Goal: Task Accomplishment & Management: Manage account settings

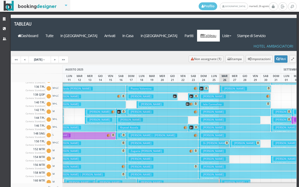
scroll to position [78, 205]
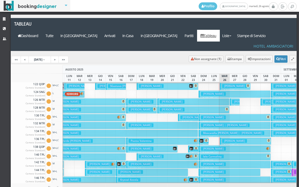
click at [217, 131] on h3 "Moscarella Livadaru Andrea | Moscarella Livadaru Andrea" at bounding box center [232, 133] width 63 height 4
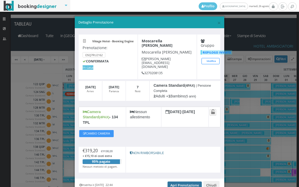
click at [185, 181] on link "Apri Prenotazione" at bounding box center [184, 185] width 34 height 8
click at [217, 23] on span "×" at bounding box center [219, 22] width 4 height 9
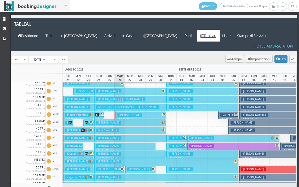
scroll to position [261, 0]
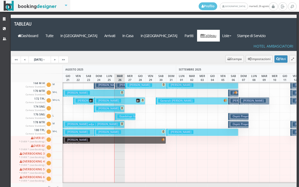
click at [113, 121] on button "lingane adja | Bonometti Nicola € 725.00 21 notti 1 Adulto + 1 Bambino (8 anni)" at bounding box center [94, 125] width 62 height 8
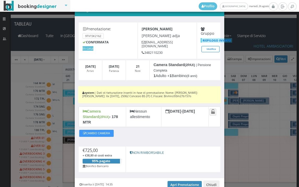
scroll to position [33, 0]
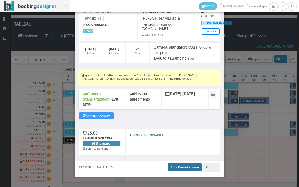
click at [183, 163] on link "Apri Prenotazione" at bounding box center [184, 167] width 34 height 8
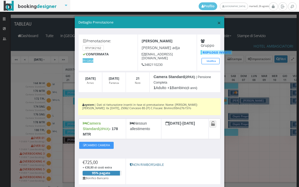
click at [217, 23] on span "×" at bounding box center [219, 22] width 4 height 9
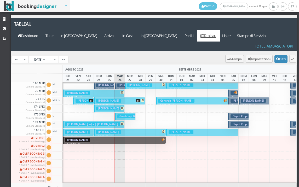
click at [98, 89] on button "Bonometti Nicola € 725.00 21 notti 1 Adulto + 1 Bambino (5 anni)" at bounding box center [94, 93] width 62 height 8
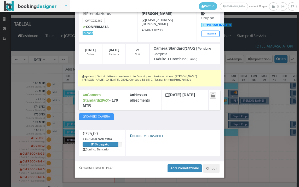
scroll to position [33, 0]
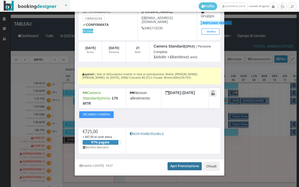
click at [181, 162] on link "Apri Prenotazione" at bounding box center [184, 166] width 34 height 8
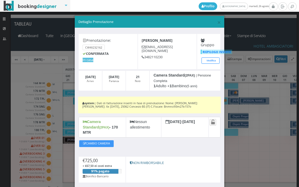
scroll to position [0, 0]
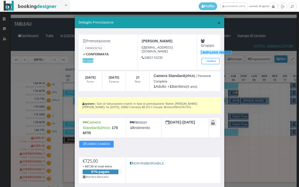
click at [217, 24] on span "×" at bounding box center [219, 22] width 4 height 9
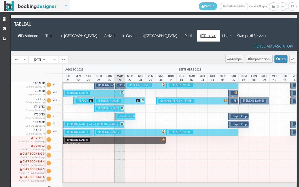
click at [105, 107] on h3 "Govoni Angela" at bounding box center [108, 109] width 25 height 4
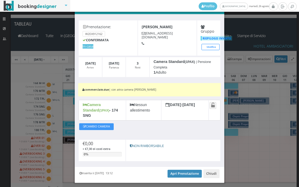
scroll to position [24, 0]
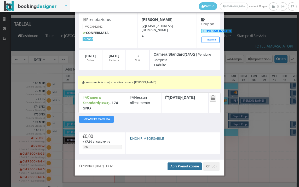
click at [185, 162] on link "Apri Prenotazione" at bounding box center [184, 166] width 34 height 8
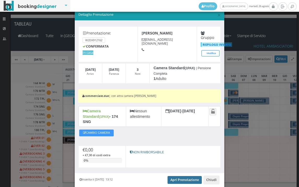
scroll to position [0, 0]
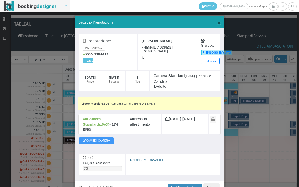
click at [217, 22] on span "×" at bounding box center [219, 22] width 4 height 9
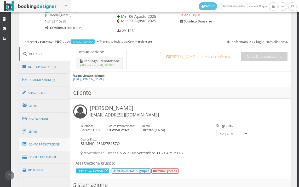
scroll to position [261, 0]
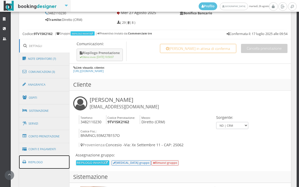
click at [38, 162] on link "Riepilogo" at bounding box center [44, 162] width 51 height 14
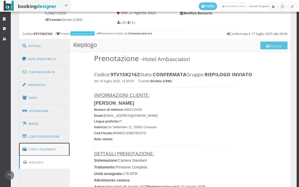
click at [53, 149] on link "Conti e Pagamenti" at bounding box center [44, 149] width 51 height 13
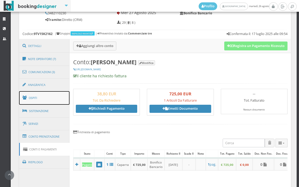
click at [50, 102] on link "Ospiti" at bounding box center [44, 98] width 51 height 14
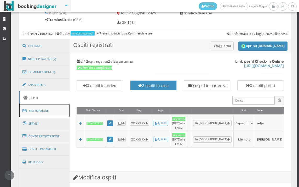
click at [50, 110] on link "Sistemazione" at bounding box center [44, 111] width 51 height 14
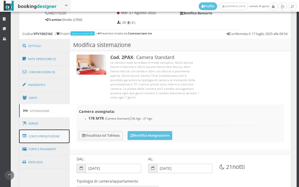
click at [51, 135] on link "Conto Prenotazione" at bounding box center [44, 137] width 51 height 14
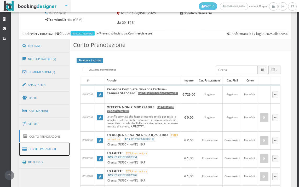
click at [39, 150] on link "Conti e Pagamenti" at bounding box center [44, 149] width 51 height 13
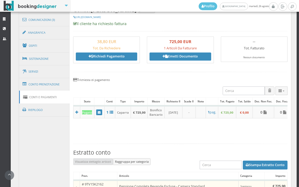
scroll to position [348, 0]
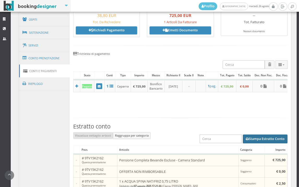
click at [263, 143] on button "Stampa Estratto Conto" at bounding box center [265, 138] width 45 height 9
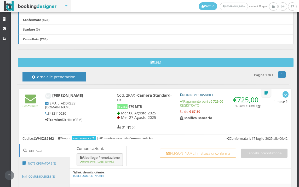
scroll to position [261, 0]
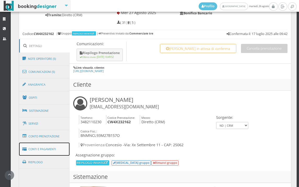
click at [45, 152] on link "Conti e Pagamenti" at bounding box center [44, 149] width 51 height 13
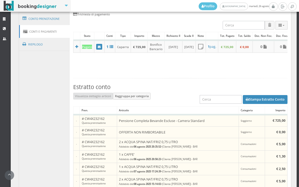
scroll to position [348, 0]
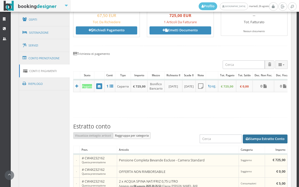
click at [266, 141] on button "Stampa Estratto Conto" at bounding box center [265, 138] width 45 height 9
click at [258, 141] on button "Stampa Estratto Conto" at bounding box center [265, 138] width 45 height 9
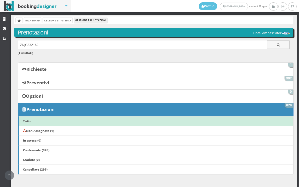
scroll to position [267, 0]
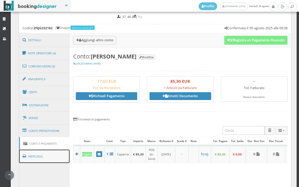
click at [50, 158] on link "Riepilogo" at bounding box center [44, 157] width 51 height 14
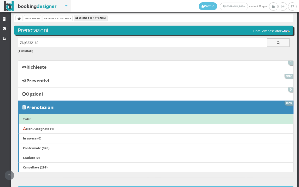
scroll to position [0, 0]
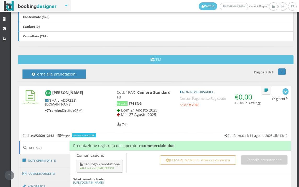
scroll to position [116, 0]
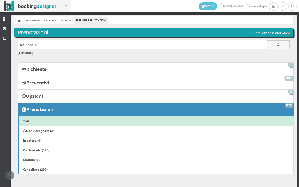
scroll to position [38, 0]
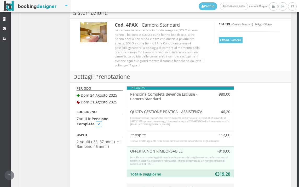
scroll to position [348, 0]
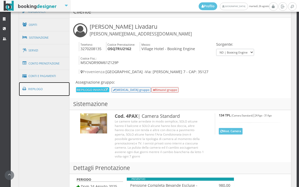
click at [55, 93] on link "Riepilogo" at bounding box center [44, 89] width 51 height 14
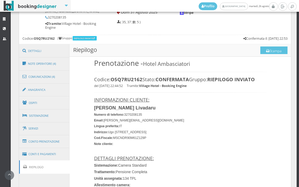
scroll to position [261, 0]
click at [56, 154] on link "Conti e Pagamenti" at bounding box center [44, 154] width 51 height 13
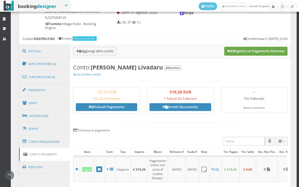
click at [261, 53] on button "Registra un Pagamento Ricevuto" at bounding box center [255, 51] width 63 height 9
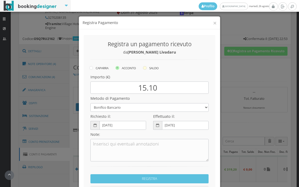
click at [144, 69] on icon at bounding box center [145, 68] width 4 height 4
radio input "true"
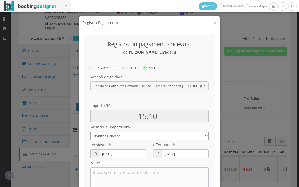
click at [128, 136] on select "Bonifico Bancario BONIFICO SUM UP Contanti Assegno Bancario Assegno Circolare V…" at bounding box center [149, 136] width 118 height 9
select select
click at [90, 132] on select "Bonifico Bancario BONIFICO SUM UP Contanti Assegno Bancario Assegno Circolare V…" at bounding box center [149, 136] width 118 height 9
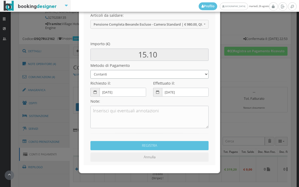
scroll to position [71, 0]
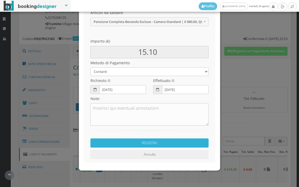
click at [146, 142] on button "REGISTRA" at bounding box center [149, 142] width 118 height 9
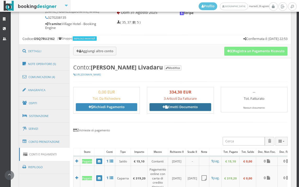
click at [174, 106] on link "Emetti Documento" at bounding box center [179, 107] width 61 height 8
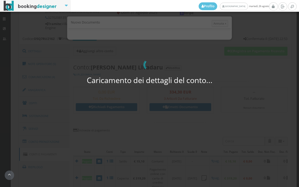
select select "PF"
select select "PADOVA"
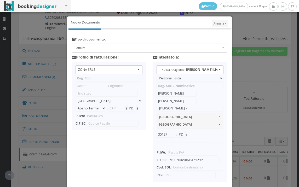
type input "ZONA SRLS"
type input "Vico V Durante, 8"
select select "Frattamaggiore"
type input "80027"
type input "NA"
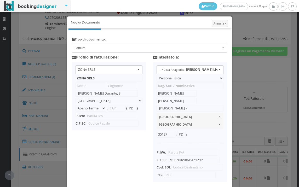
type input "10356321215"
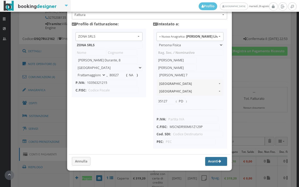
click at [209, 158] on button "Avanti" at bounding box center [216, 161] width 22 height 9
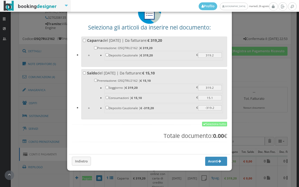
scroll to position [41, 0]
click at [213, 125] on link "Seleziona tutto" at bounding box center [214, 124] width 25 height 5
checkbox input "true"
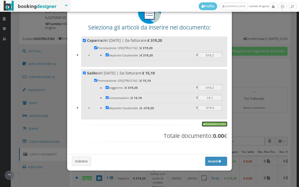
checkbox input "true"
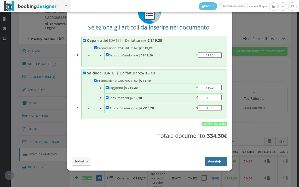
click at [205, 162] on button "Avanti" at bounding box center [216, 161] width 22 height 9
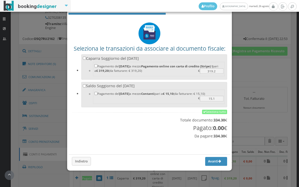
scroll to position [17, 0]
click at [209, 110] on link "Seleziona tutto" at bounding box center [214, 112] width 25 height 5
checkbox input "true"
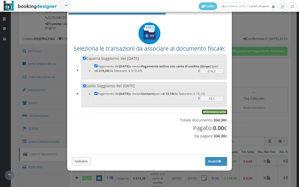
checkbox input "true"
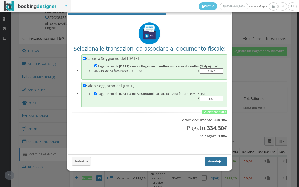
click at [207, 165] on button "Avanti" at bounding box center [216, 161] width 22 height 9
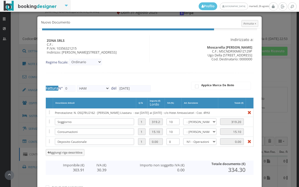
type input "529"
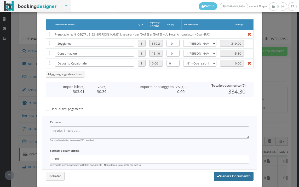
click at [239, 173] on button "Genera Documento" at bounding box center [234, 176] width 40 height 9
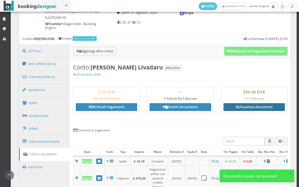
click at [240, 108] on link "Visualizza documenti" at bounding box center [253, 107] width 61 height 8
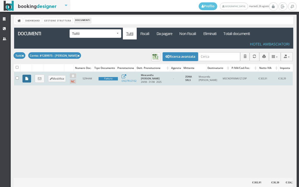
click at [26, 80] on icon at bounding box center [26, 78] width 3 height 3
